Goal: Use online tool/utility: Utilize a website feature to perform a specific function

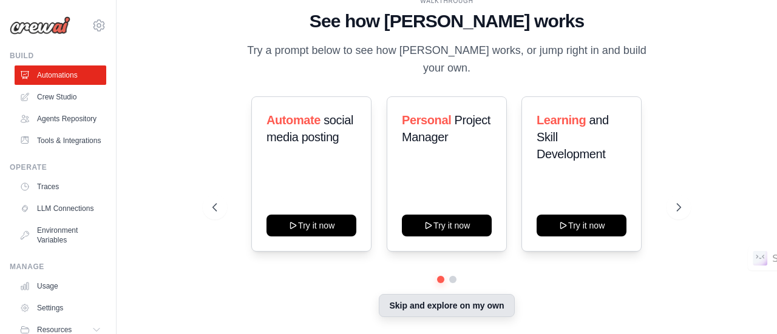
click at [455, 305] on button "Skip and explore on my own" at bounding box center [446, 305] width 135 height 23
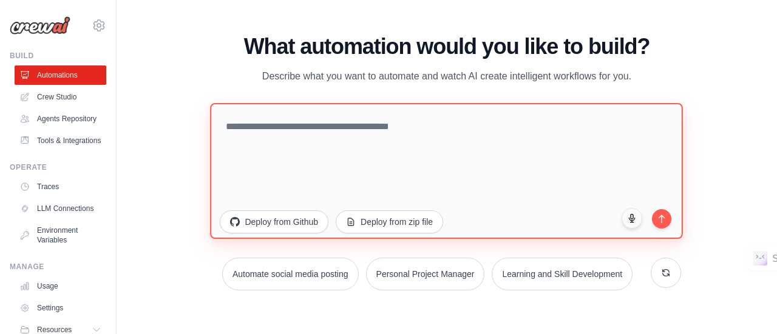
click at [301, 137] on textarea at bounding box center [447, 171] width 473 height 136
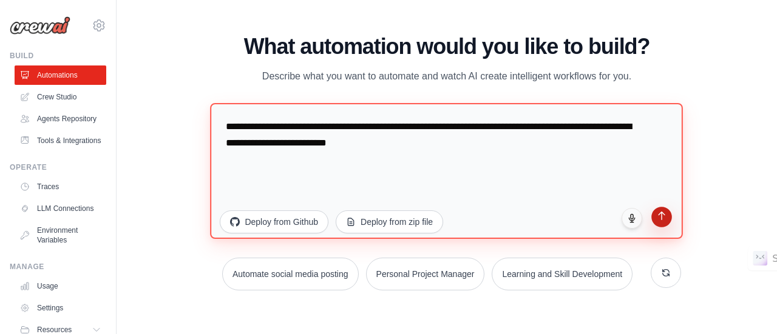
type textarea "**********"
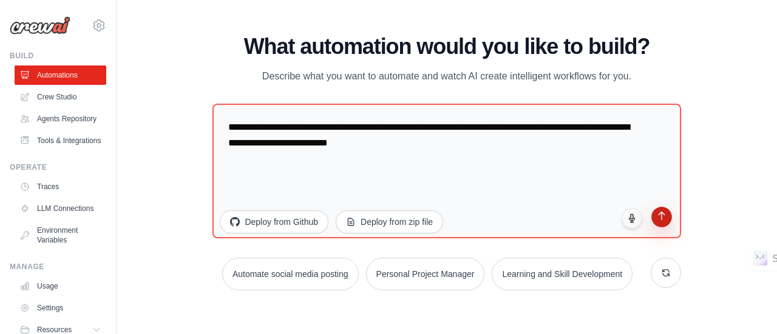
click at [665, 220] on icon "submit" at bounding box center [661, 216] width 10 height 10
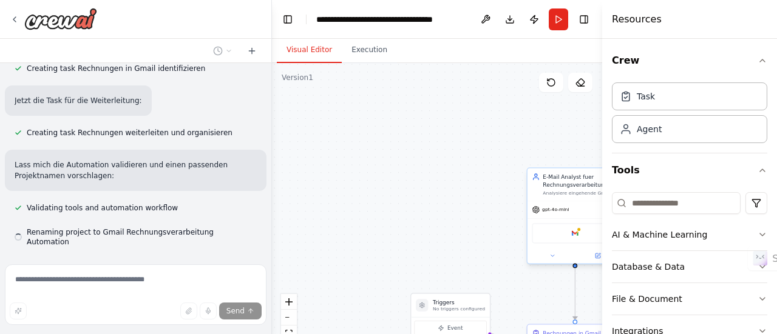
scroll to position [704, 0]
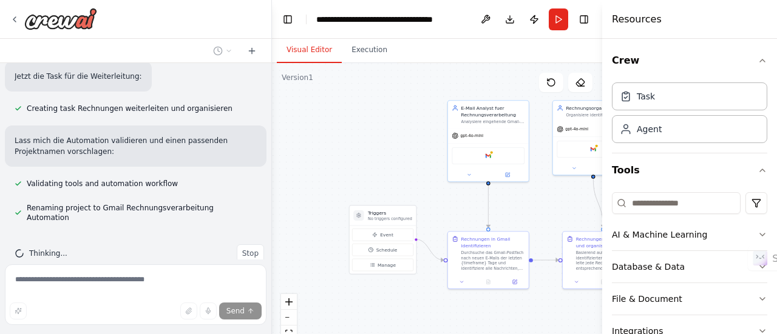
drag, startPoint x: 481, startPoint y: 264, endPoint x: 342, endPoint y: 117, distance: 202.1
click at [342, 117] on div ".deletable-edge-delete-btn { width: 20px; height: 20px; border: 0px solid #ffff…" at bounding box center [437, 214] width 330 height 303
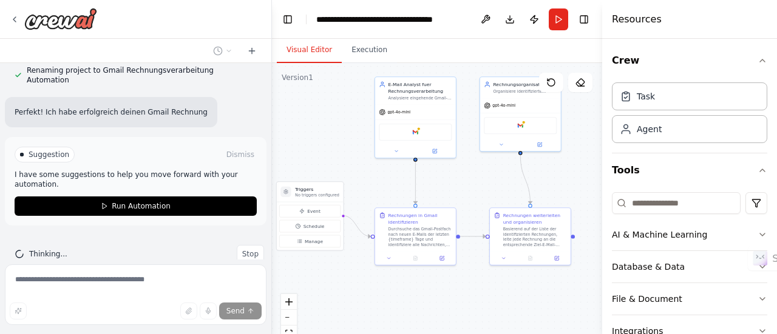
drag, startPoint x: 491, startPoint y: 286, endPoint x: 474, endPoint y: 328, distance: 45.0
click at [474, 328] on div ".deletable-edge-delete-btn { width: 20px; height: 20px; border: 0px solid #ffff…" at bounding box center [437, 214] width 330 height 303
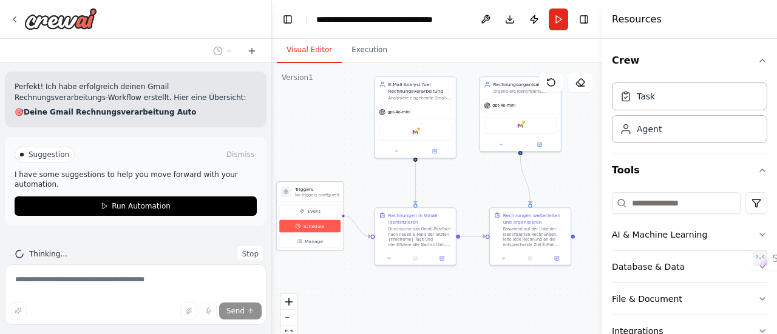
click at [308, 227] on span "Schedule" at bounding box center [313, 226] width 21 height 7
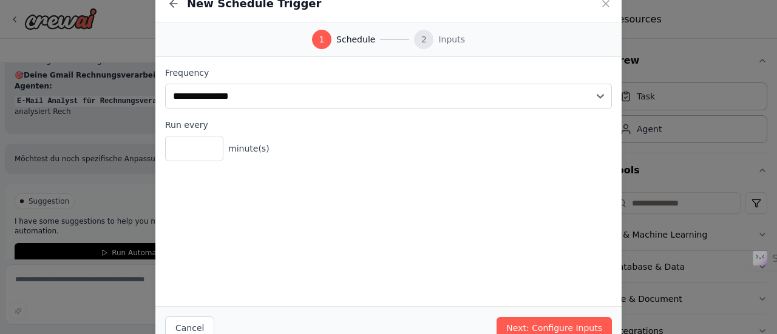
click at [647, 151] on div "**********" at bounding box center [388, 167] width 777 height 334
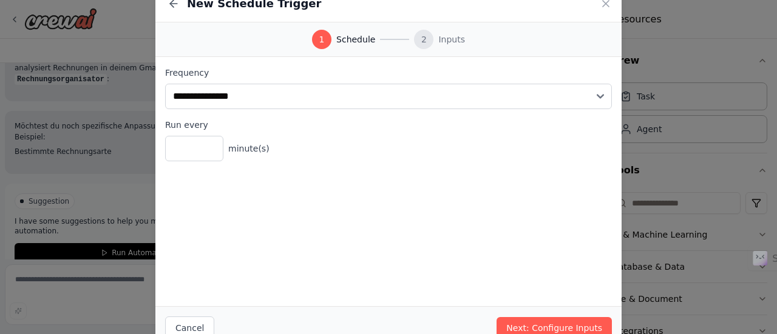
click at [605, 3] on icon at bounding box center [605, 4] width 6 height 6
click at [604, 8] on div at bounding box center [604, 167] width 5 height 334
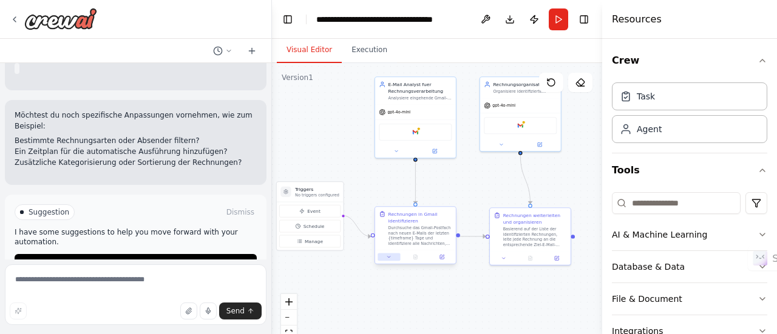
scroll to position [1105, 0]
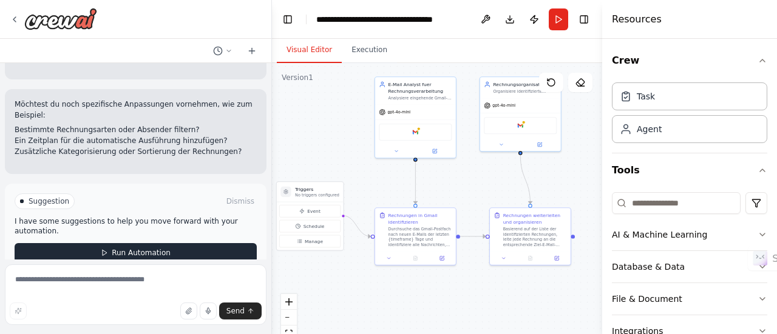
click at [224, 243] on button "Run Automation" at bounding box center [136, 252] width 242 height 19
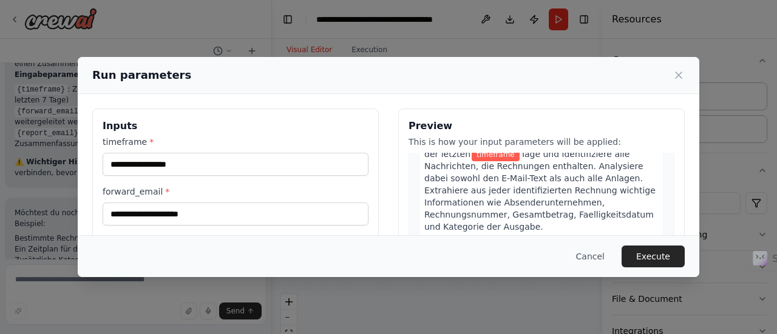
scroll to position [165, 0]
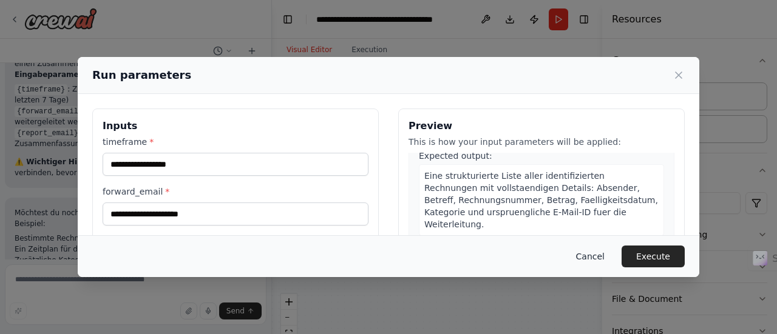
click at [591, 259] on button "Cancel" at bounding box center [590, 257] width 48 height 22
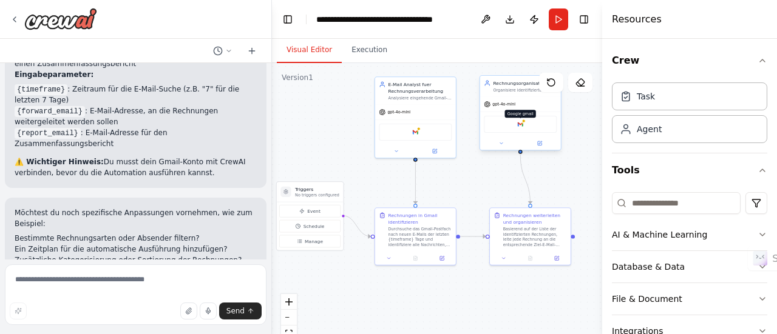
click at [522, 127] on img at bounding box center [520, 125] width 8 height 8
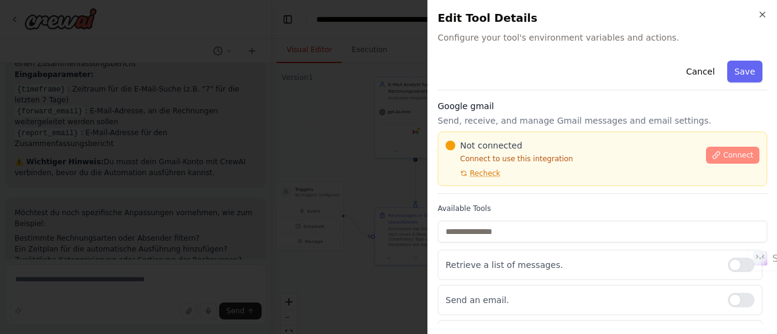
click at [723, 150] on span "Connect" at bounding box center [738, 155] width 30 height 10
